Goal: Task Accomplishment & Management: Use online tool/utility

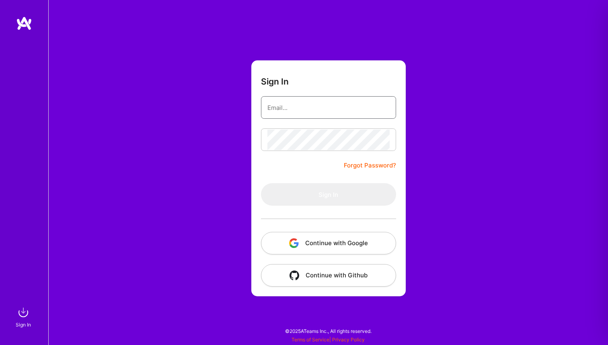
click at [291, 104] on input "email" at bounding box center [328, 107] width 122 height 21
type input "[EMAIL_ADDRESS][DOMAIN_NAME]"
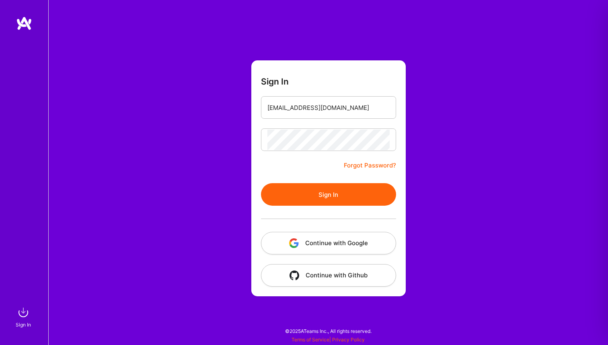
click at [326, 199] on button "Sign In" at bounding box center [328, 194] width 135 height 23
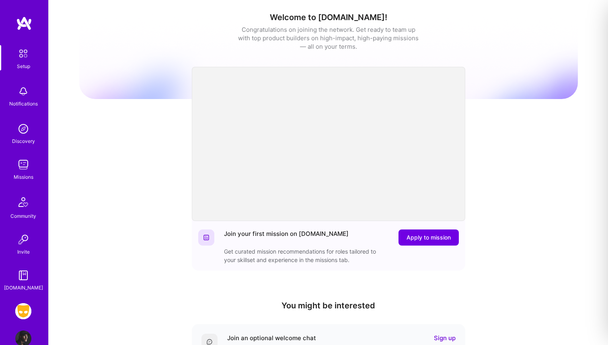
click at [24, 310] on img at bounding box center [23, 311] width 16 height 16
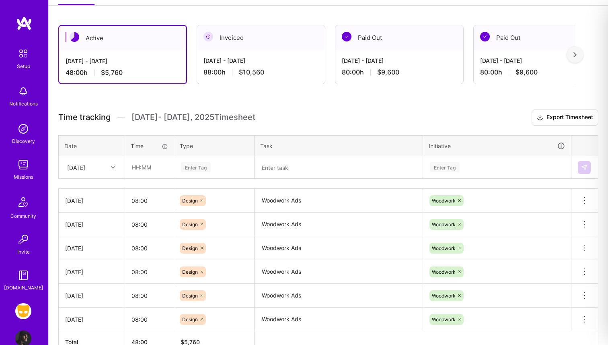
scroll to position [170, 0]
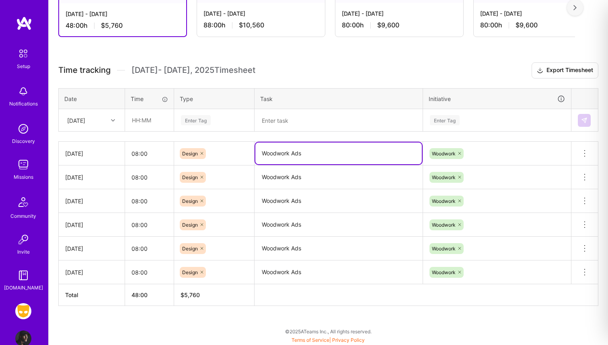
click at [271, 152] on textarea "Woodwork Ads" at bounding box center [338, 153] width 166 height 22
click at [85, 122] on div "[DATE]" at bounding box center [76, 120] width 18 height 8
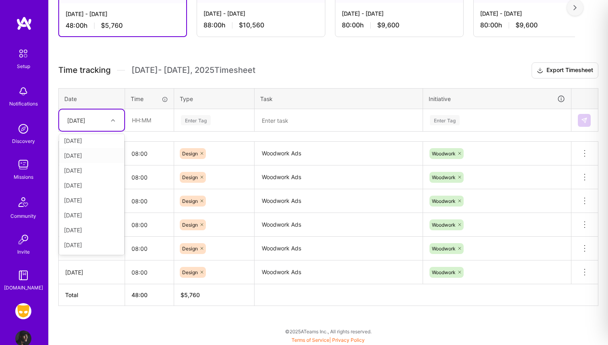
scroll to position [31, 0]
click at [79, 231] on div "[DATE]" at bounding box center [91, 230] width 65 height 15
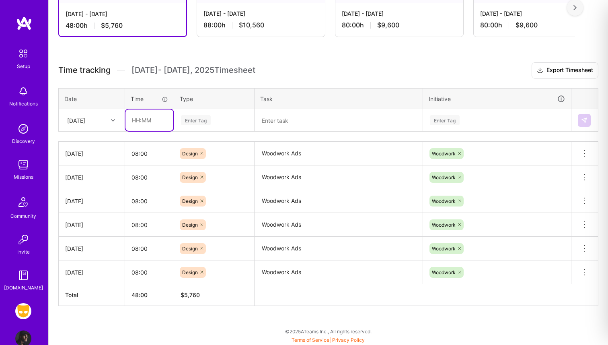
click at [143, 117] on input "text" at bounding box center [149, 119] width 48 height 21
type input "08:00"
click at [208, 115] on div "Enter Tag" at bounding box center [196, 120] width 30 height 12
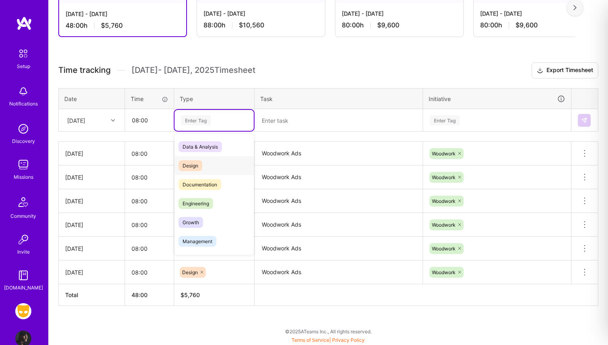
click at [198, 164] on span "Design" at bounding box center [191, 165] width 24 height 11
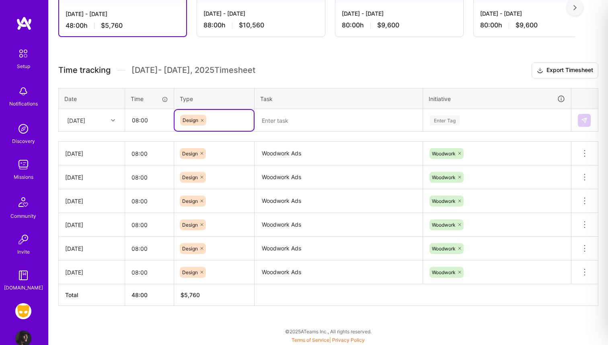
click at [292, 117] on textarea at bounding box center [338, 120] width 166 height 21
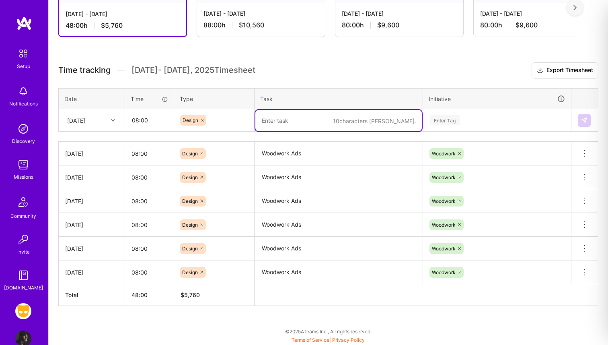
paste textarea "Woodwork Ads"
type textarea "Woodwork Ads"
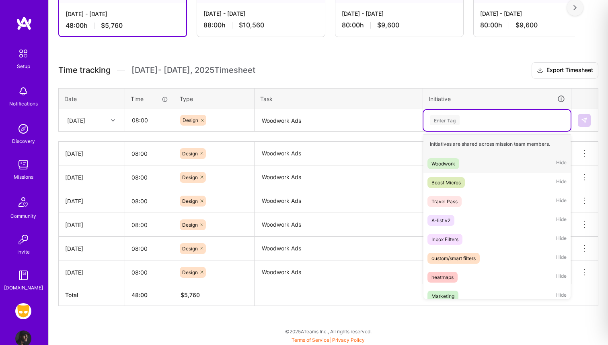
click at [455, 122] on div "Enter Tag" at bounding box center [445, 120] width 30 height 12
click at [449, 164] on div "Woodwork" at bounding box center [443, 163] width 24 height 8
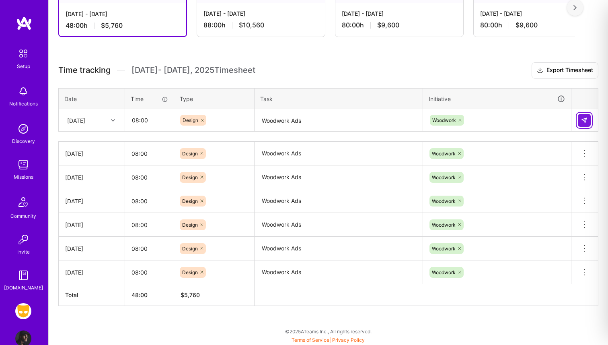
click at [583, 120] on img at bounding box center [584, 120] width 6 height 6
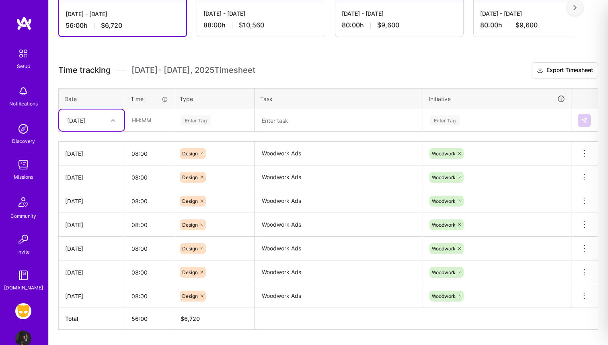
click at [85, 120] on div "[DATE]" at bounding box center [76, 120] width 18 height 8
click at [82, 230] on div "[DATE]" at bounding box center [91, 230] width 65 height 15
click at [140, 120] on input "text" at bounding box center [149, 119] width 48 height 21
type input "08:00"
click at [201, 112] on div "Enter Tag" at bounding box center [213, 120] width 79 height 21
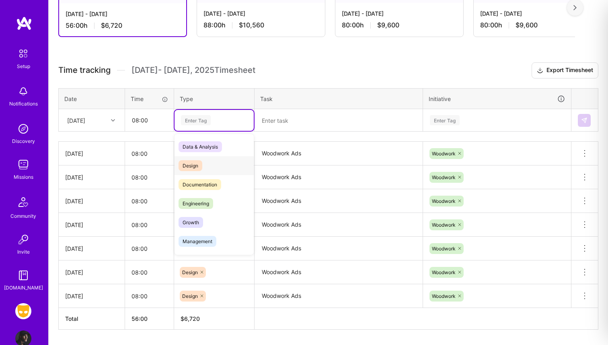
click at [199, 160] on span "Design" at bounding box center [191, 165] width 24 height 11
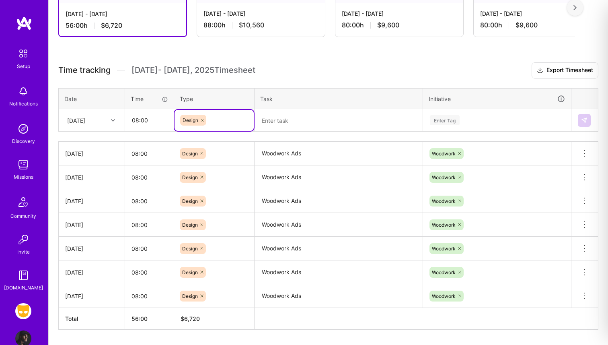
click at [277, 118] on textarea at bounding box center [338, 120] width 166 height 21
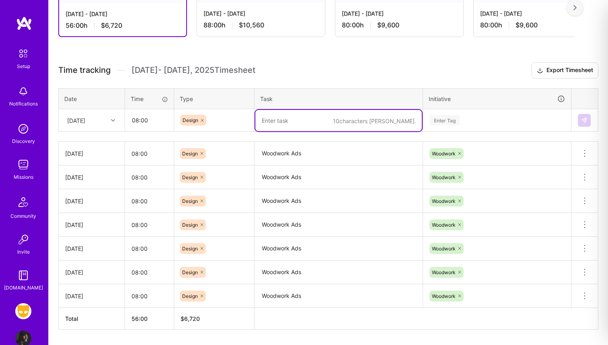
paste textarea "Woodwork Ads"
type textarea "Woodwork Ads"
click at [450, 121] on div "Enter Tag" at bounding box center [445, 120] width 30 height 12
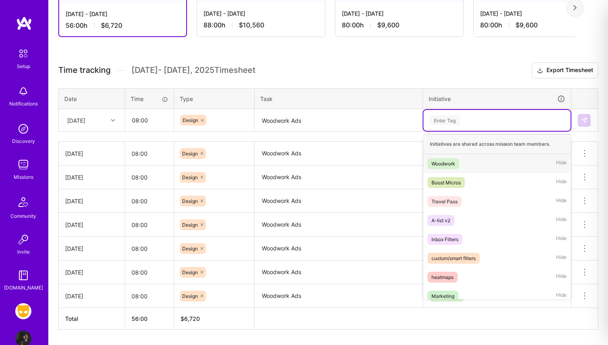
click at [449, 159] on div "Woodwork" at bounding box center [443, 163] width 24 height 8
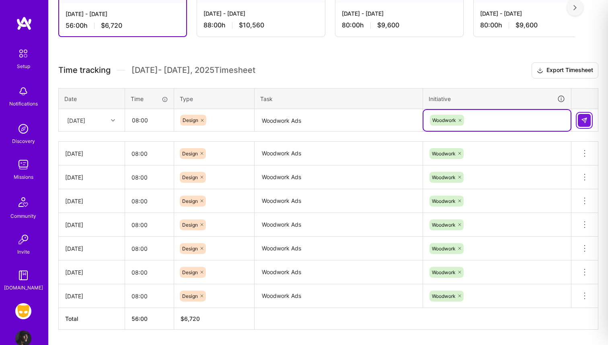
click at [587, 118] on button at bounding box center [584, 120] width 13 height 13
